Goal: Information Seeking & Learning: Find specific page/section

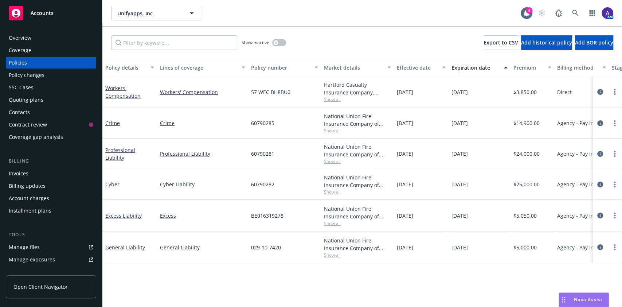
scroll to position [115, 0]
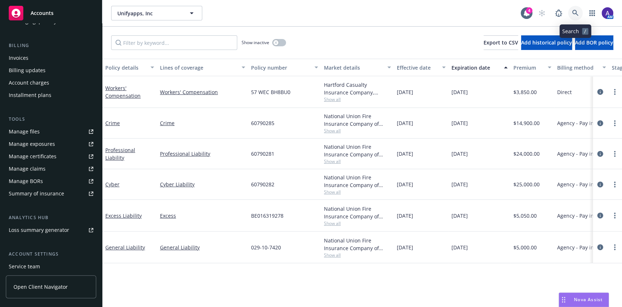
click at [574, 15] on icon at bounding box center [575, 13] width 7 height 7
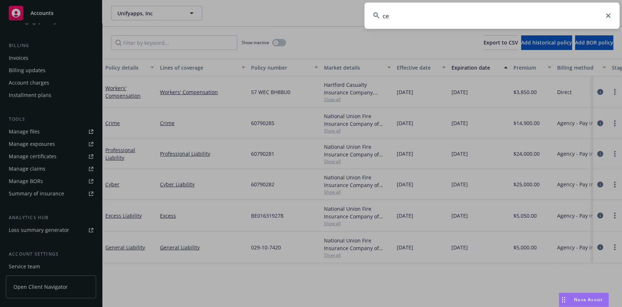
type input "c"
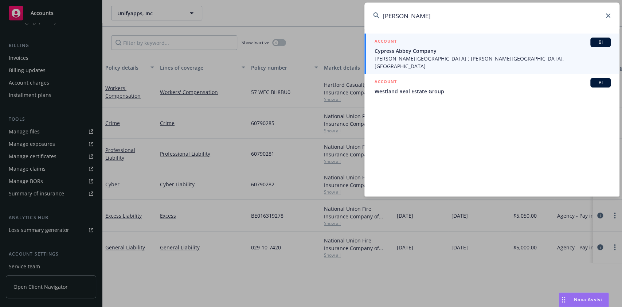
type input "[PERSON_NAME]"
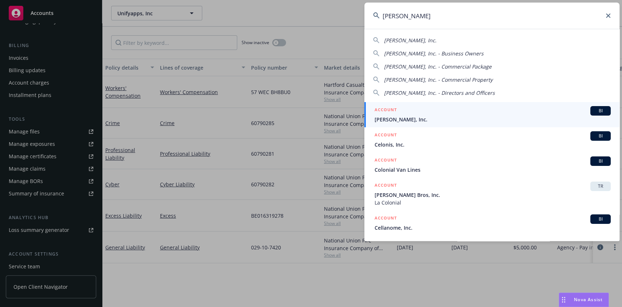
click at [439, 119] on span "[PERSON_NAME], Inc." at bounding box center [492, 119] width 236 height 8
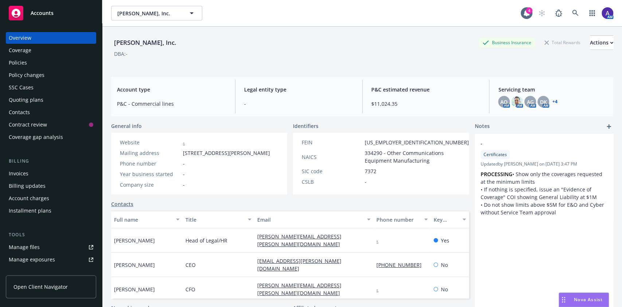
click at [35, 59] on div "Policies" at bounding box center [51, 63] width 85 height 12
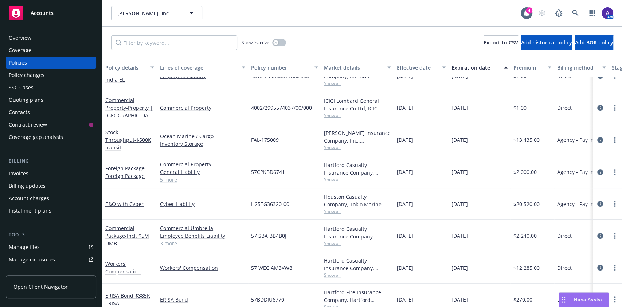
scroll to position [177, 0]
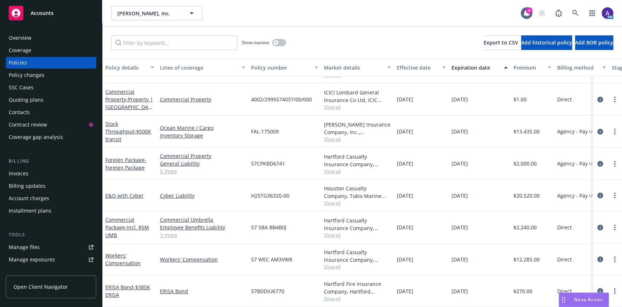
click at [335, 200] on span "Show all" at bounding box center [357, 203] width 67 height 6
click at [597, 192] on icon "circleInformation" at bounding box center [600, 195] width 6 height 6
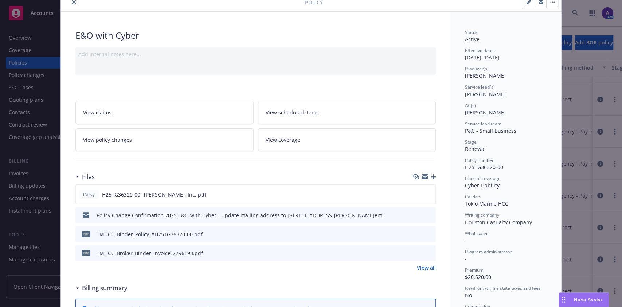
scroll to position [31, 0]
click at [426, 196] on button at bounding box center [429, 194] width 7 height 8
click at [427, 193] on icon "preview file" at bounding box center [428, 193] width 7 height 5
